Goal: Share content: Share content

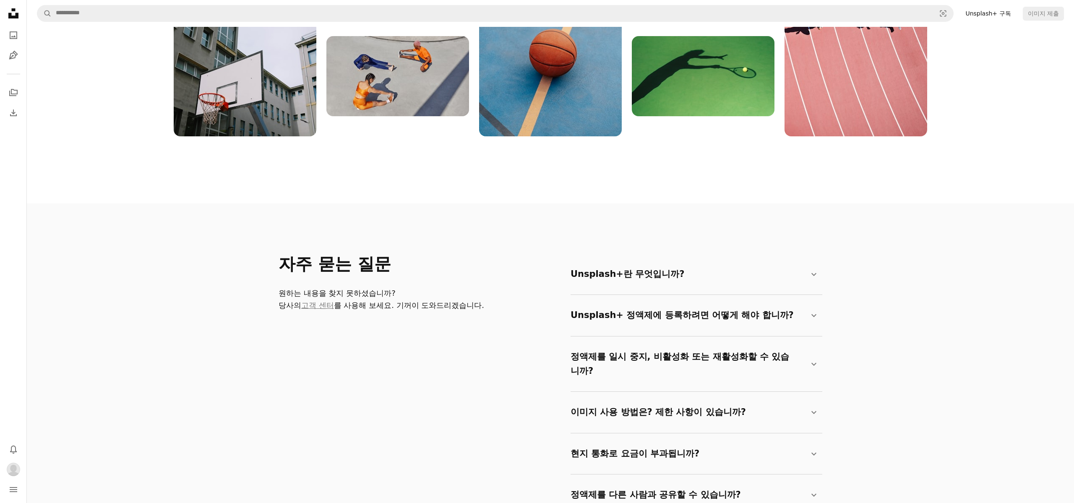
scroll to position [1202, 0]
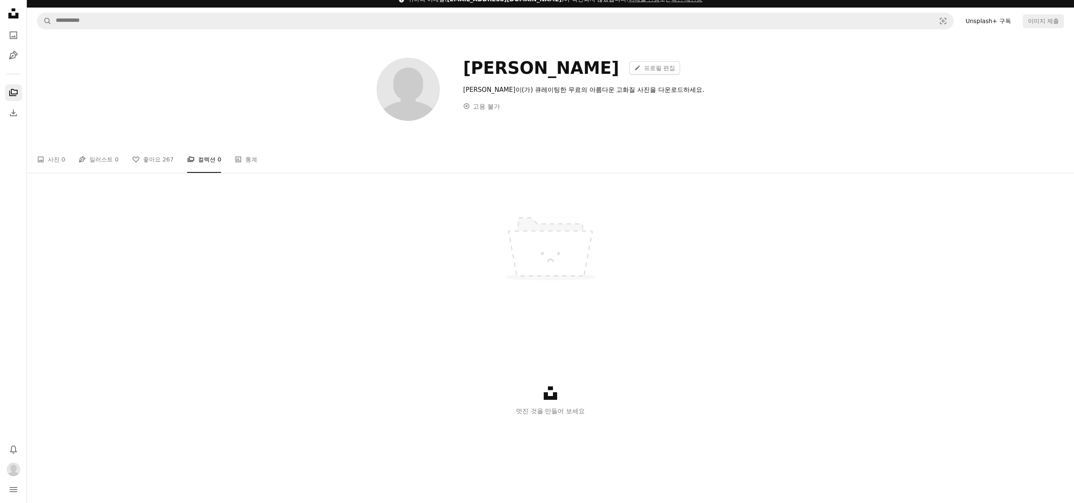
drag, startPoint x: 536, startPoint y: 403, endPoint x: 499, endPoint y: 381, distance: 43.4
click at [536, 402] on div "Unsplash logo 멋진 것을 만들어 보세요" at bounding box center [550, 401] width 544 height 97
click at [162, 161] on span "267" at bounding box center [167, 159] width 11 height 9
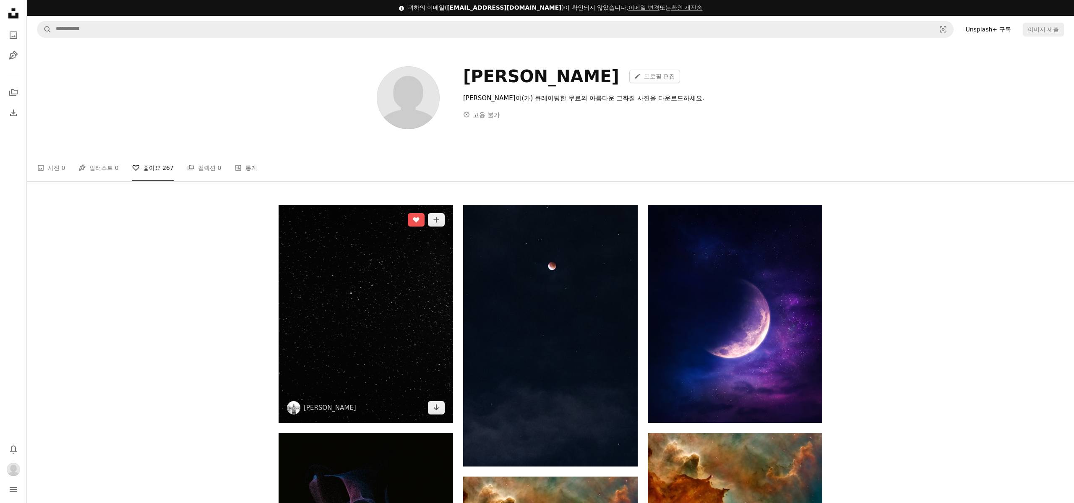
click at [425, 280] on img at bounding box center [365, 314] width 174 height 218
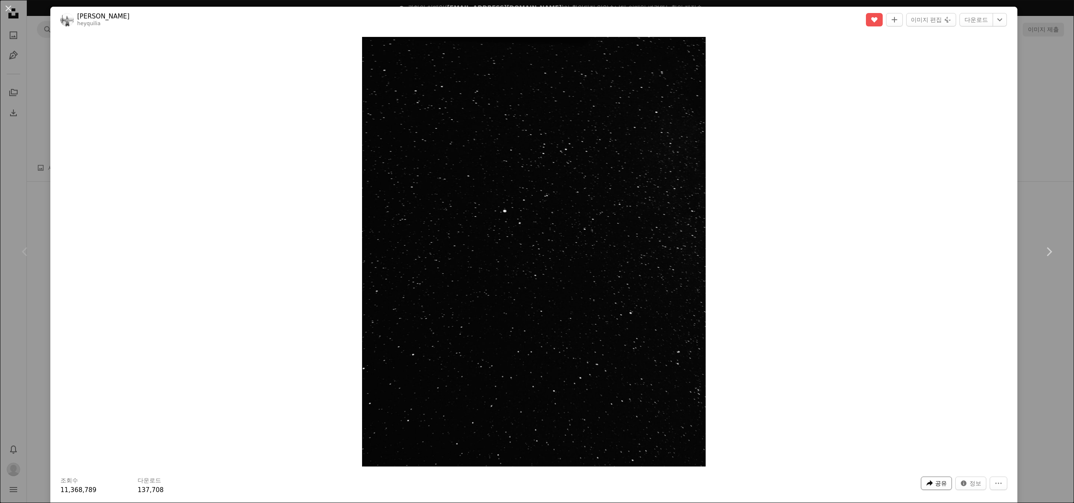
click at [947, 486] on span "공유" at bounding box center [941, 483] width 12 height 13
click at [918, 462] on div "A URL sharing icon (chains) 링크 복사" at bounding box center [921, 462] width 69 height 15
click at [1044, 101] on div "An X shape Chevron left Chevron right [PERSON_NAME] heyquilia A heart A plus si…" at bounding box center [537, 251] width 1074 height 503
